Goal: Transaction & Acquisition: Obtain resource

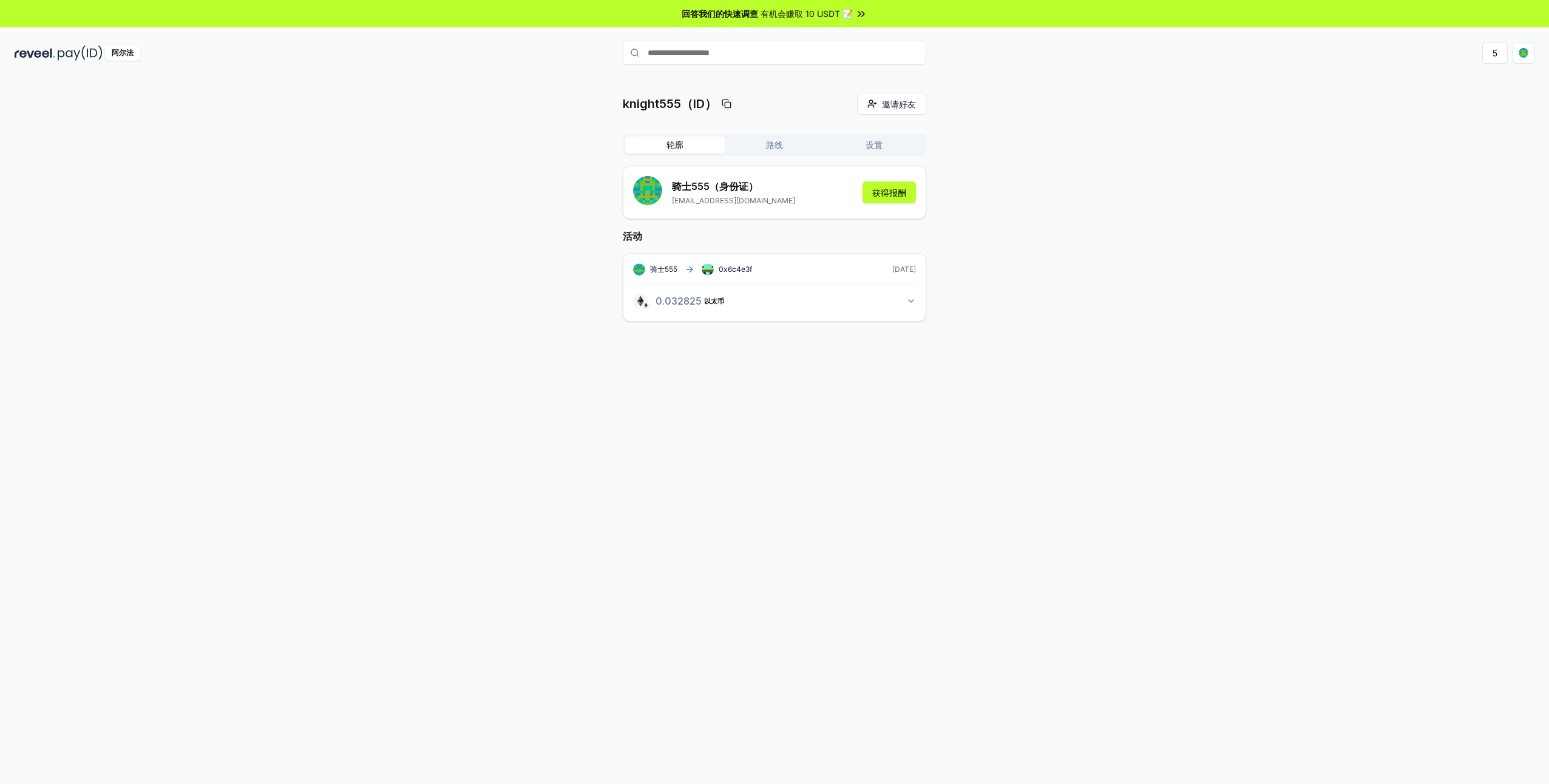
click at [849, 302] on button "0.032825 以太币 0.032824703007452 以太币" at bounding box center [775, 301] width 283 height 20
click at [848, 301] on button "0.032825 以太币 0.032824703007452 以太币" at bounding box center [775, 301] width 283 height 20
click at [885, 196] on button "获得报酬" at bounding box center [889, 192] width 53 height 21
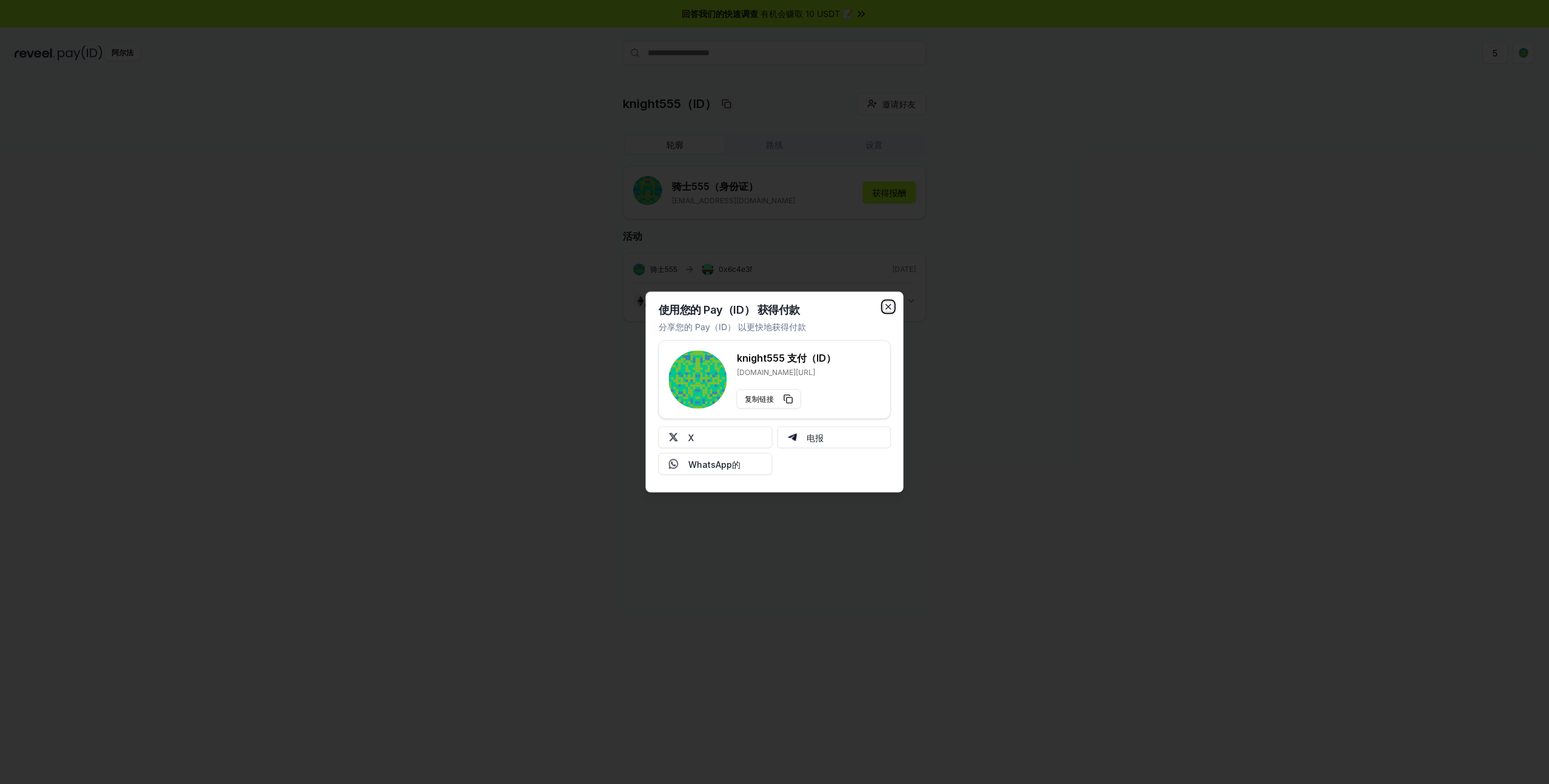
click at [891, 309] on icon "button" at bounding box center [889, 307] width 9 height 9
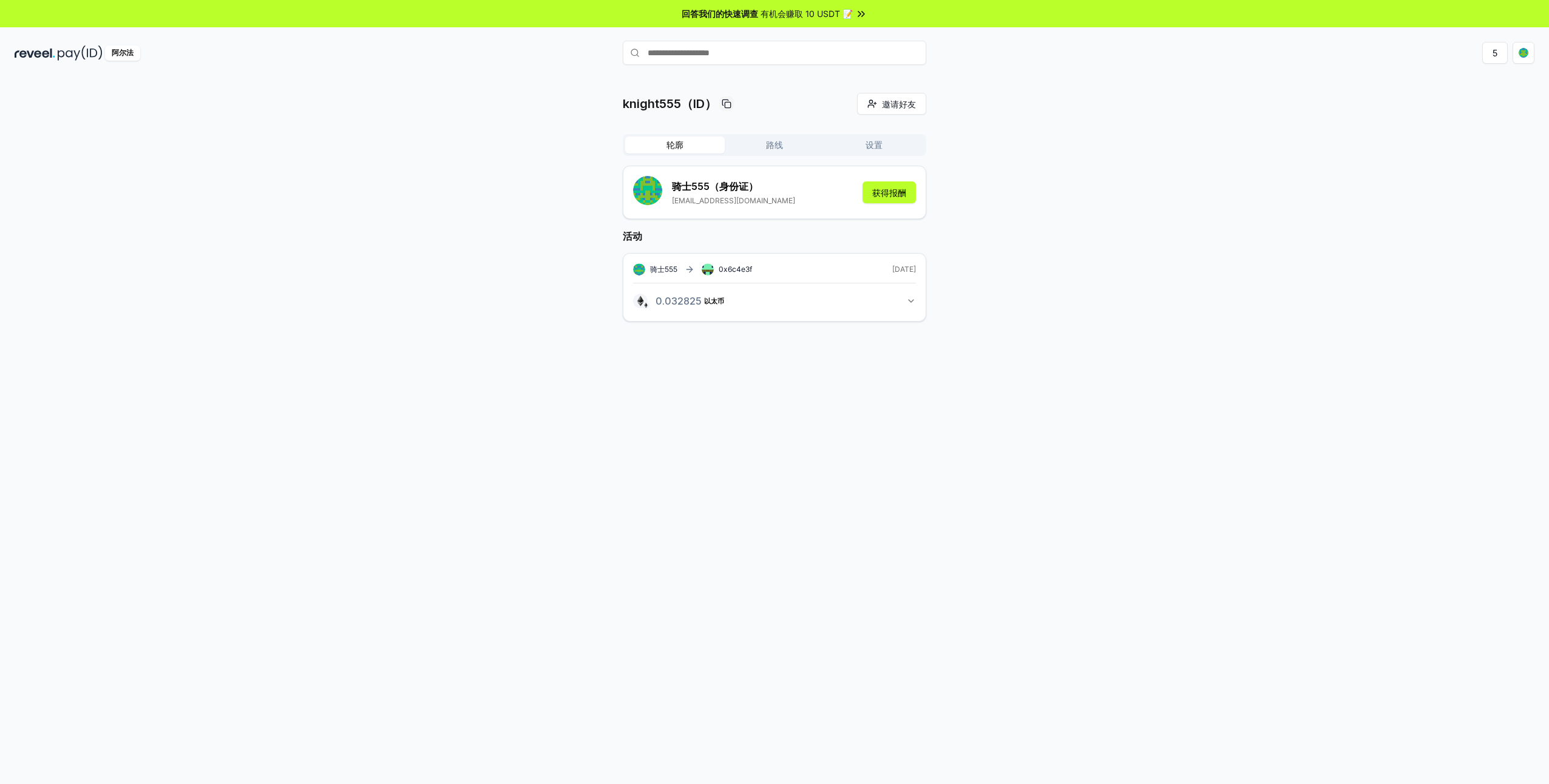
drag, startPoint x: 544, startPoint y: 0, endPoint x: 1067, endPoint y: 383, distance: 648.2
click at [1067, 383] on div "knight555（ID） 邀请好友 Invite 轮廓 路线 设置 骑士555 （身份证） [EMAIL_ADDRESS][DOMAIN_NAME] 获得报…" at bounding box center [774, 444] width 1549 height 750
click at [898, 190] on button "获得报酬" at bounding box center [889, 192] width 53 height 21
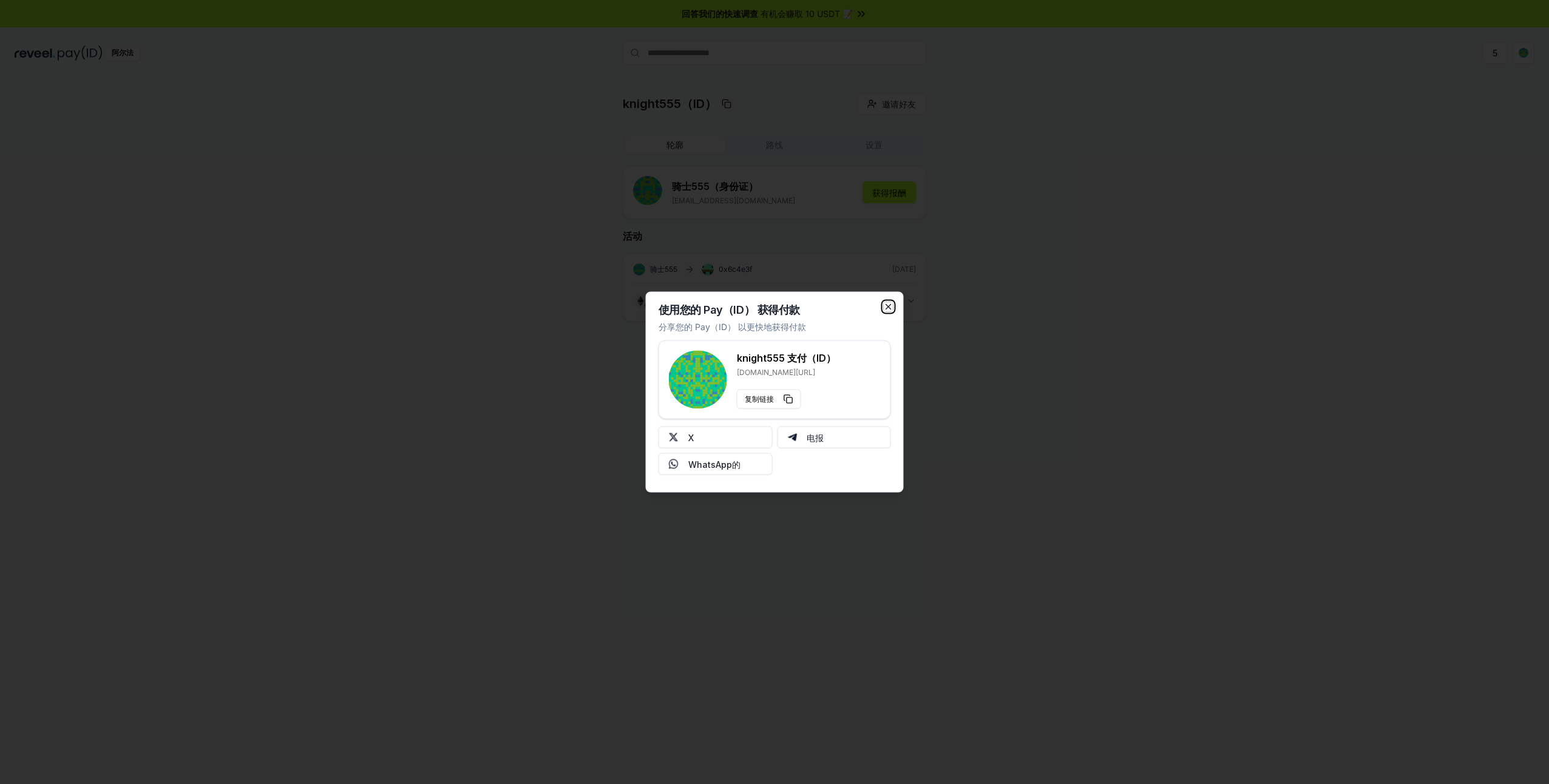
click at [890, 304] on icon "button" at bounding box center [889, 307] width 9 height 9
